Goal: Find specific page/section: Find specific page/section

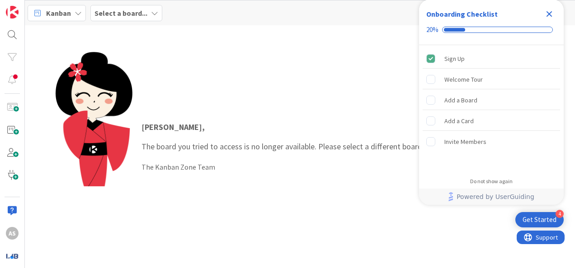
click at [549, 13] on icon "Close Checklist" at bounding box center [549, 14] width 6 height 6
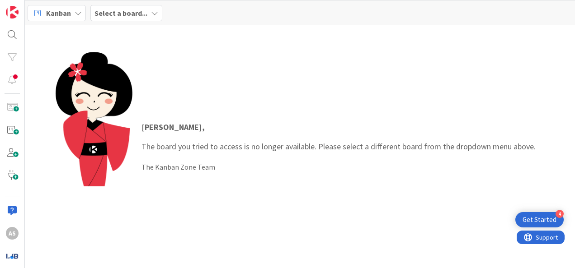
click at [127, 17] on b "Select a board..." at bounding box center [120, 13] width 53 height 9
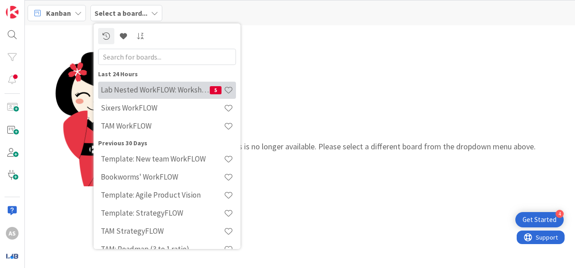
click at [182, 94] on h4 "Lab Nested WorkFLOW: Workshop" at bounding box center [155, 89] width 109 height 9
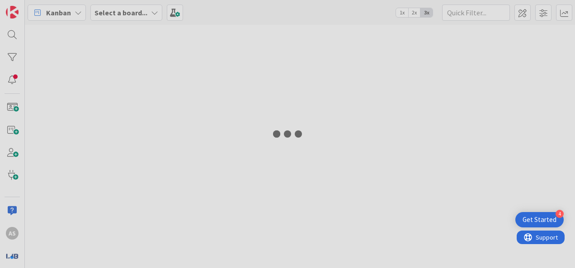
type input "TAM"
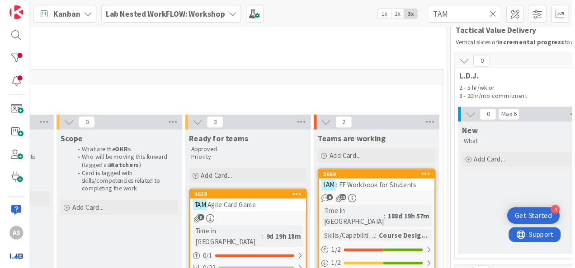
scroll to position [0, 1059]
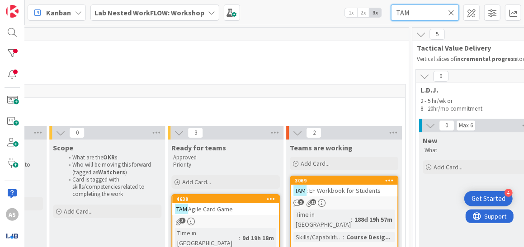
click at [437, 11] on input "TAM" at bounding box center [425, 13] width 68 height 16
click at [453, 12] on icon at bounding box center [451, 13] width 6 height 8
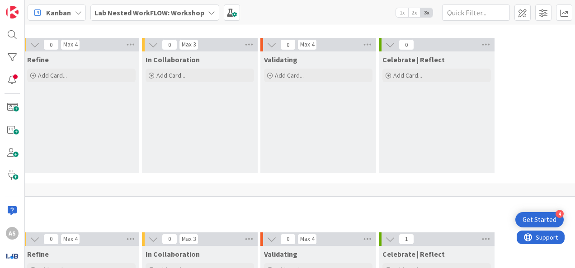
scroll to position [3569, 1574]
